Goal: Check status

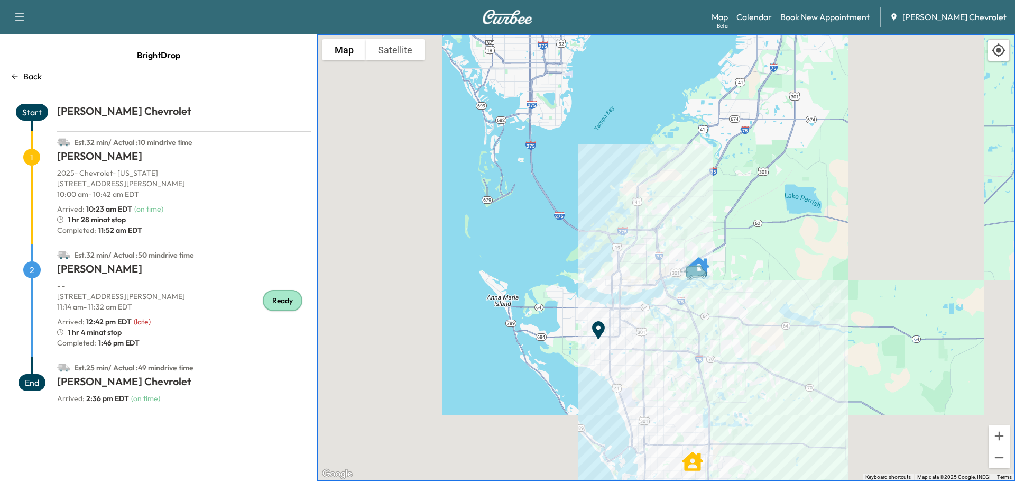
click at [766, 14] on link "Calendar" at bounding box center [753, 17] width 35 height 13
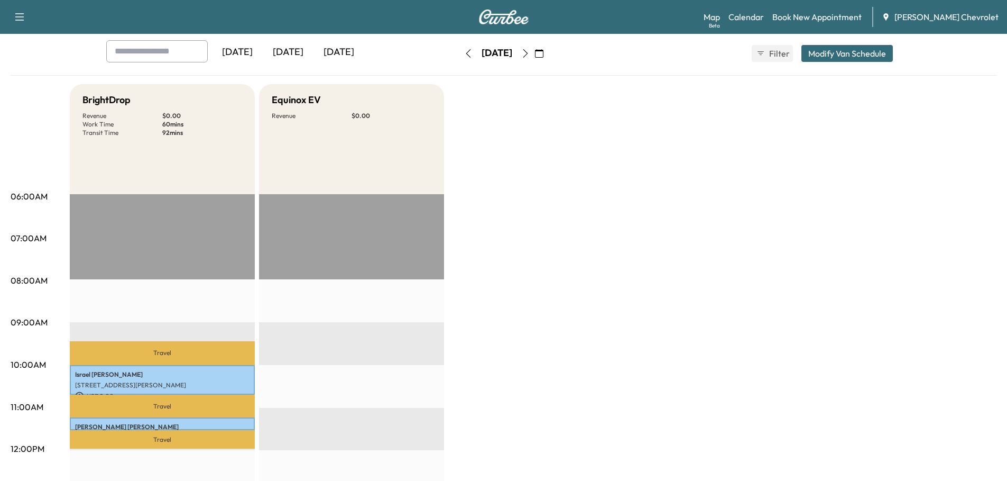
scroll to position [53, 0]
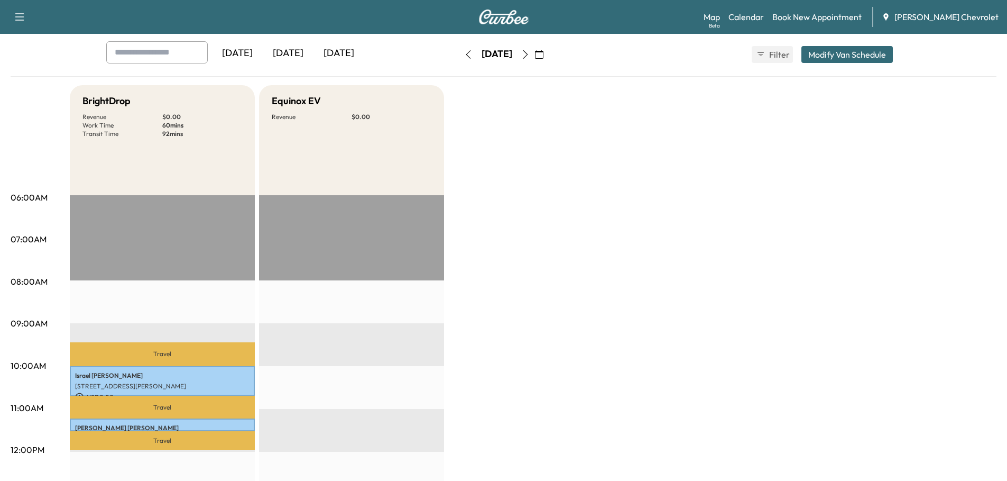
click at [543, 51] on icon "button" at bounding box center [539, 54] width 8 height 8
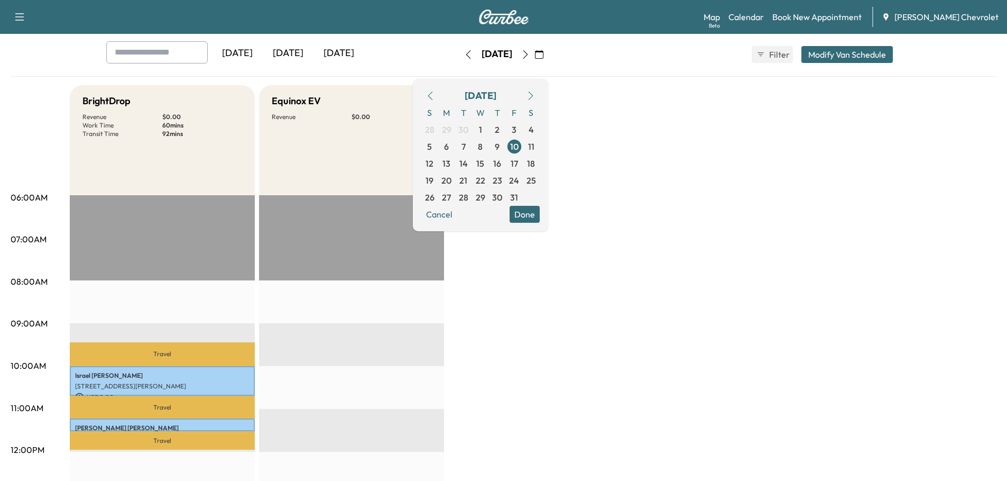
click at [450, 164] on span "13" at bounding box center [446, 163] width 8 height 13
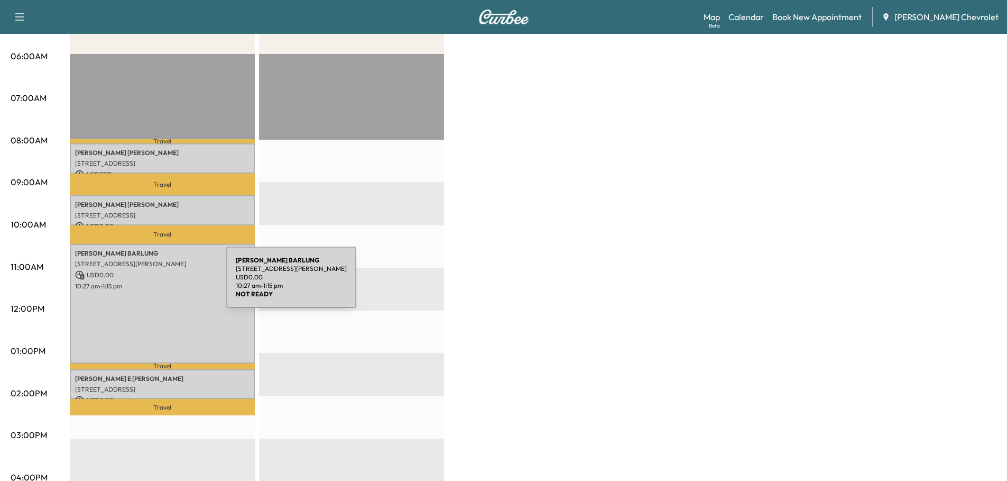
scroll to position [211, 0]
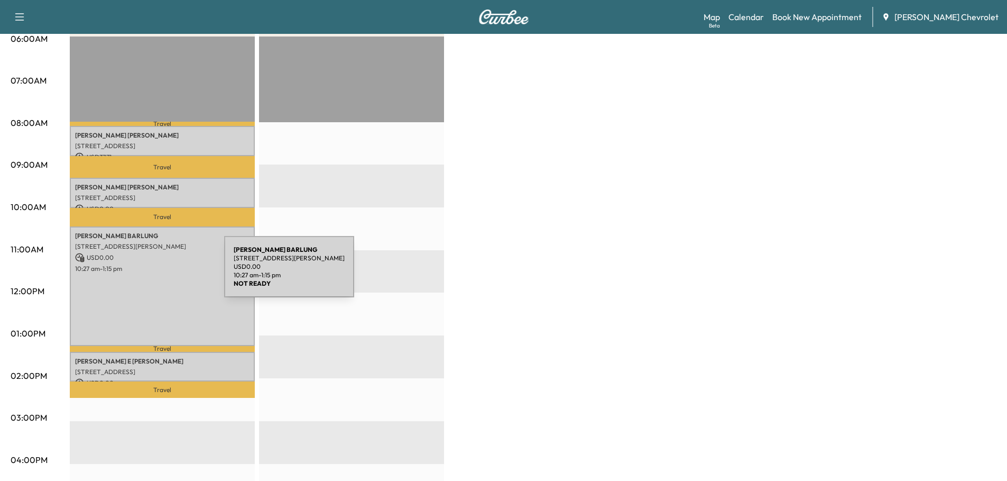
click at [145, 273] on div "[PERSON_NAME] [STREET_ADDRESS][PERSON_NAME] USD 0.00 10:27 am - 1:15 pm" at bounding box center [162, 285] width 185 height 119
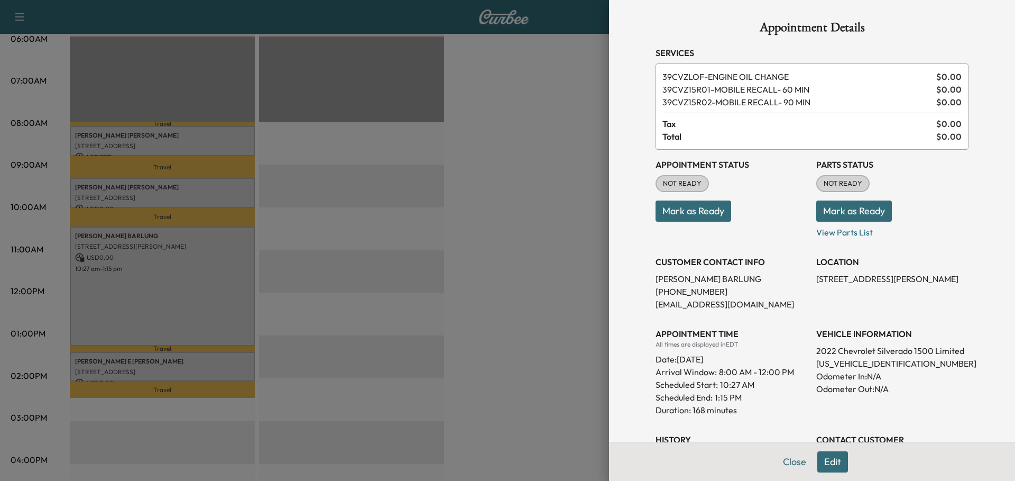
click at [789, 458] on button "Close" at bounding box center [794, 461] width 37 height 21
